Goal: Check status

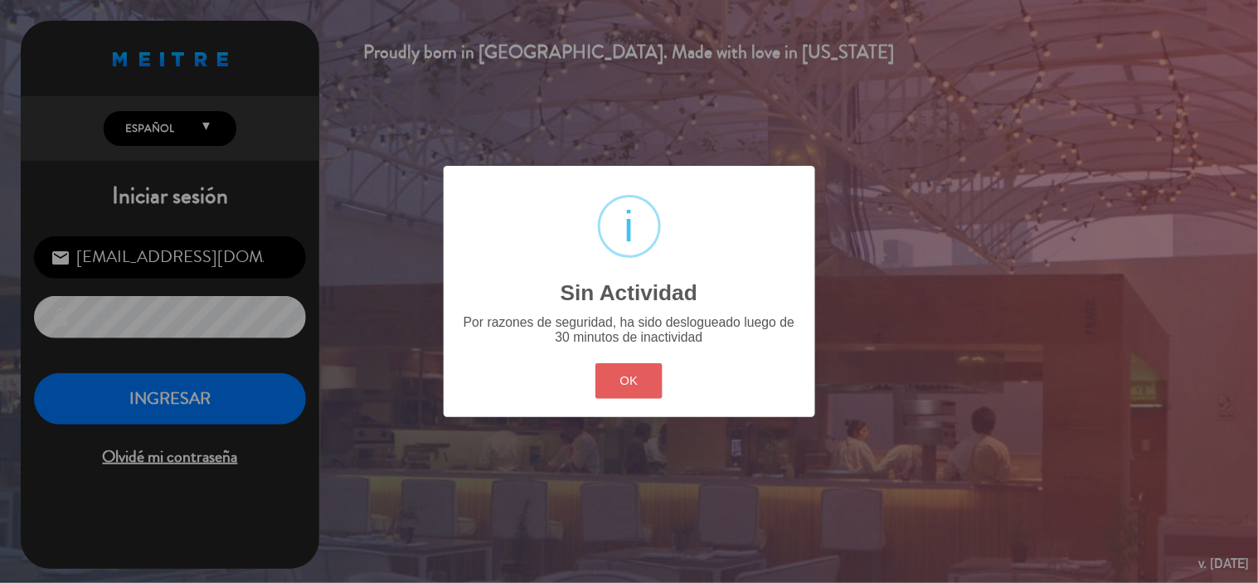
click at [644, 386] on button "OK" at bounding box center [628, 381] width 67 height 36
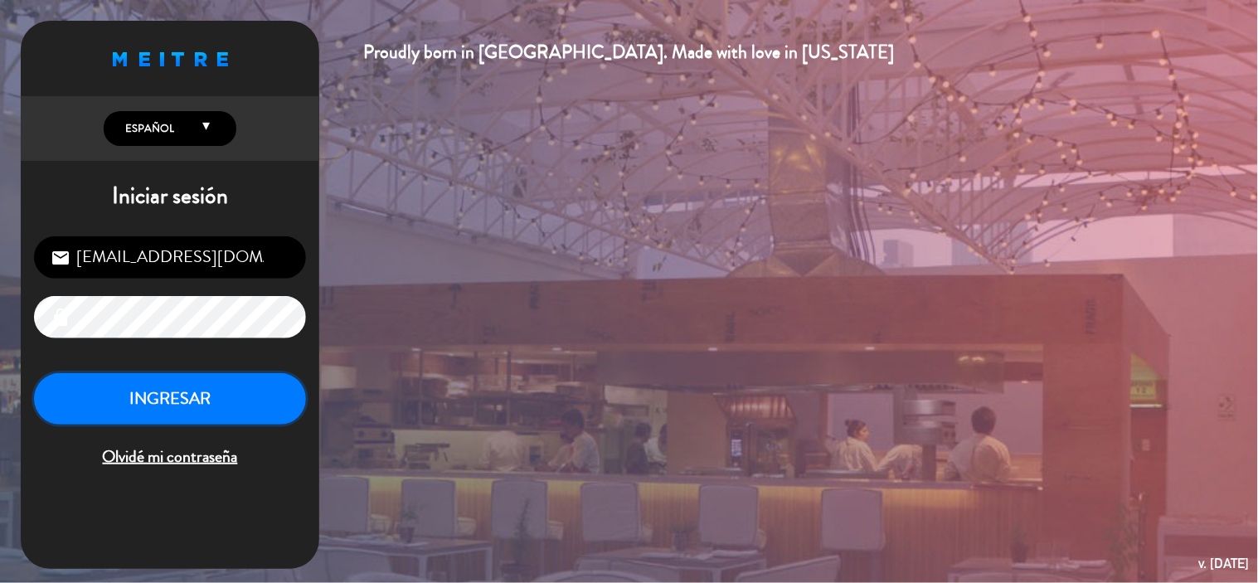
click at [201, 412] on button "INGRESAR" at bounding box center [170, 399] width 272 height 52
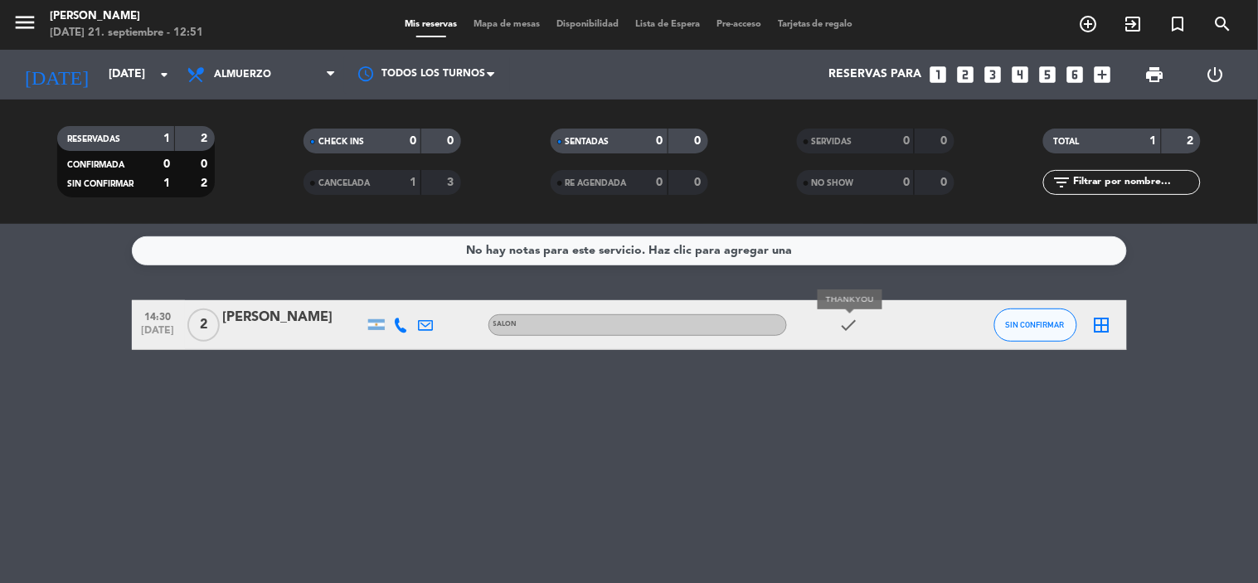
click at [840, 324] on icon "check" at bounding box center [849, 325] width 20 height 20
click at [850, 321] on icon "check" at bounding box center [849, 325] width 20 height 20
click at [855, 351] on div "No hay notas para este servicio. Haz clic para agregar una 14:30 [DATE] 2 [PERS…" at bounding box center [629, 403] width 1258 height 359
click at [846, 326] on icon "check" at bounding box center [849, 325] width 20 height 20
click at [315, 79] on span "Almuerzo" at bounding box center [261, 74] width 166 height 36
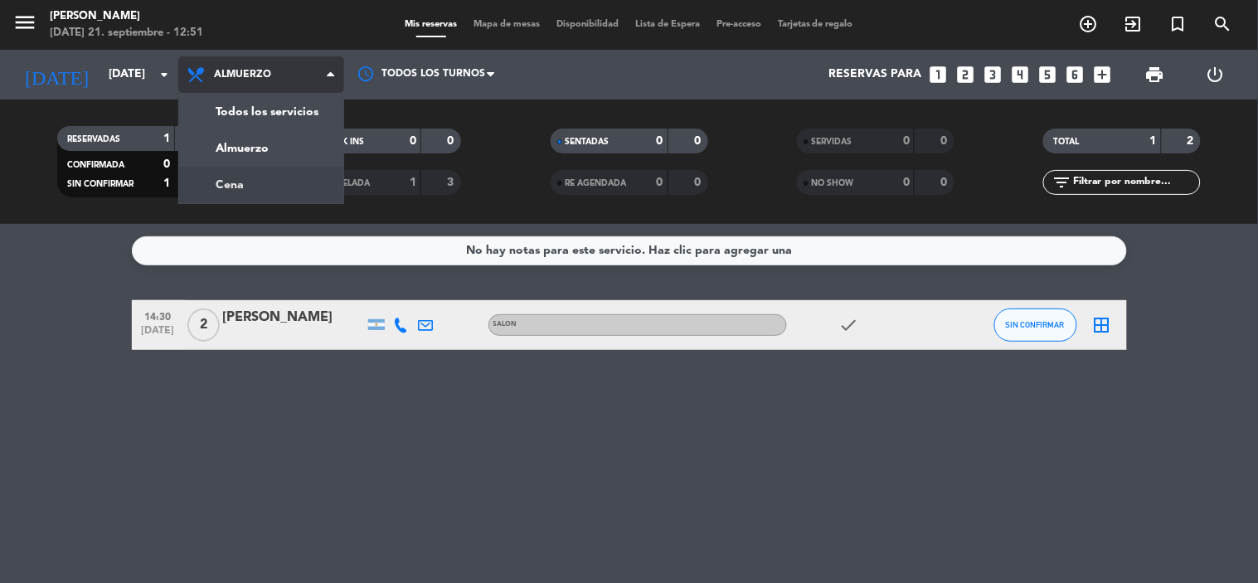
click at [296, 188] on div "menu KOI Lavalleja [DATE] 21. septiembre - 12:51 Mis reservas Mapa de mesas Dis…" at bounding box center [629, 112] width 1258 height 224
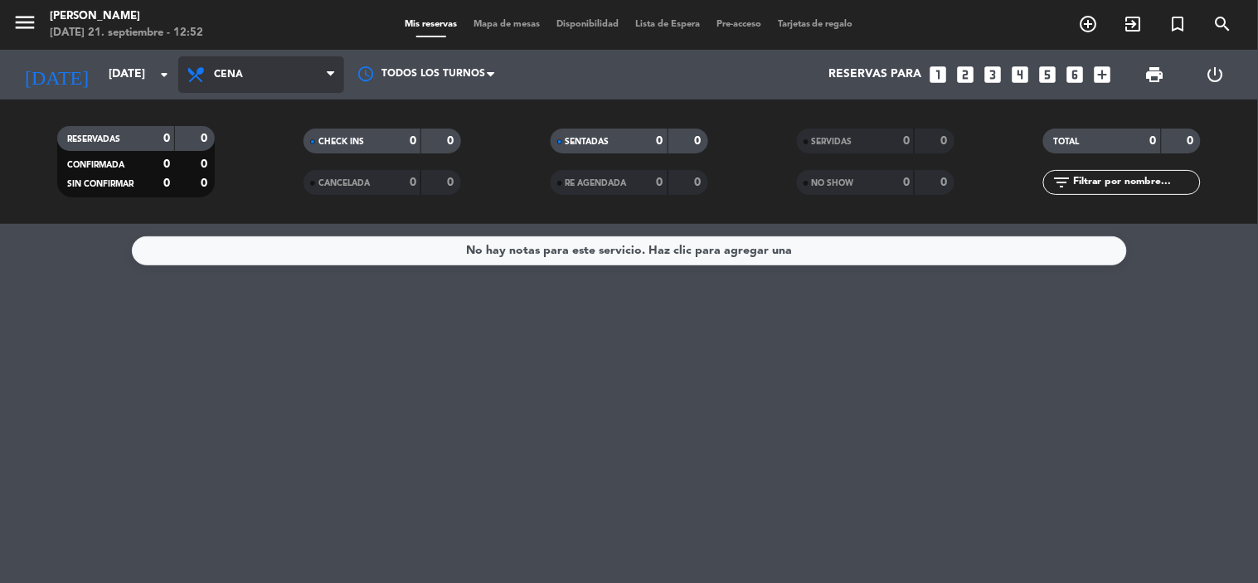
click at [230, 66] on span "Cena" at bounding box center [261, 74] width 166 height 36
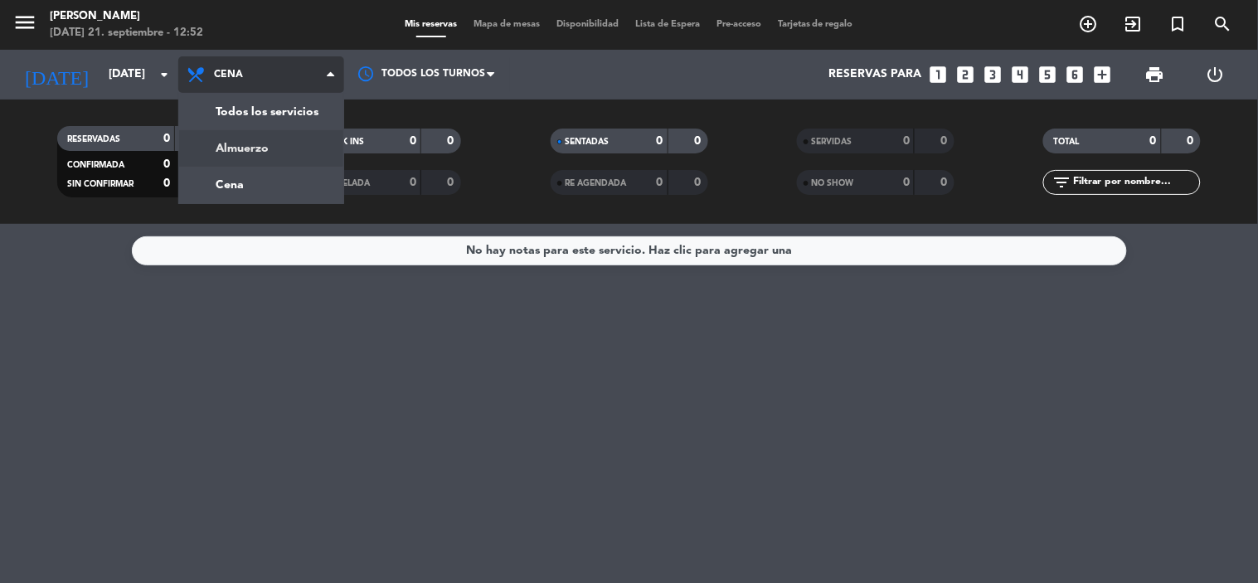
click at [261, 145] on div "menu KOI Lavalleja [DATE] 21. septiembre - 12:52 Mis reservas Mapa de mesas Dis…" at bounding box center [629, 112] width 1258 height 224
